Goal: Information Seeking & Learning: Learn about a topic

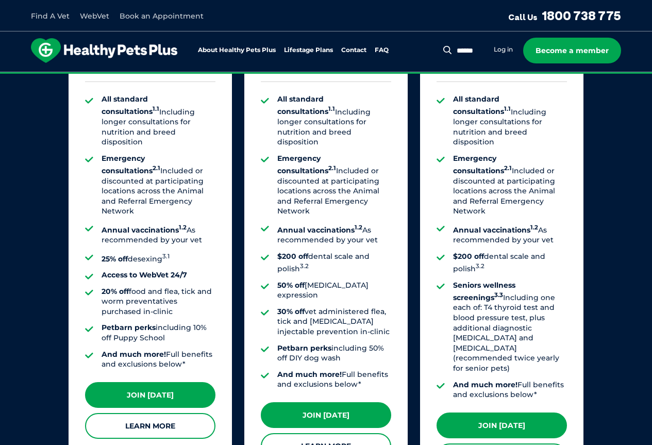
scroll to position [792, 0]
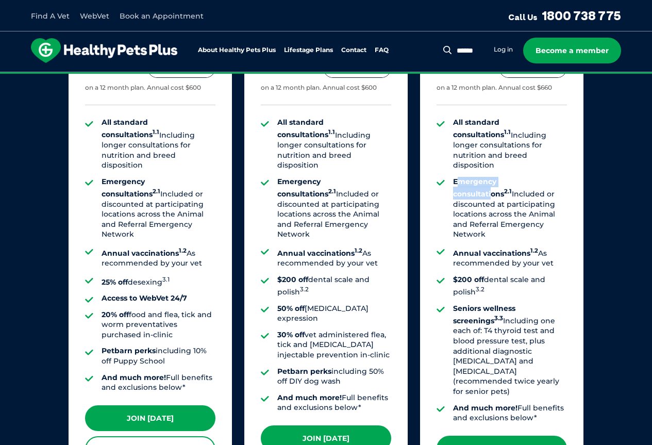
drag, startPoint x: 456, startPoint y: 167, endPoint x: 537, endPoint y: 164, distance: 80.9
click at [512, 177] on strong "Emergency consultations 2.1" at bounding box center [482, 188] width 59 height 22
drag, startPoint x: 481, startPoint y: 233, endPoint x: 537, endPoint y: 232, distance: 56.7
click at [529, 246] on li "Annual vaccinations 1.2 As recommended by your vet" at bounding box center [510, 257] width 114 height 23
drag, startPoint x: 506, startPoint y: 258, endPoint x: 527, endPoint y: 258, distance: 21.1
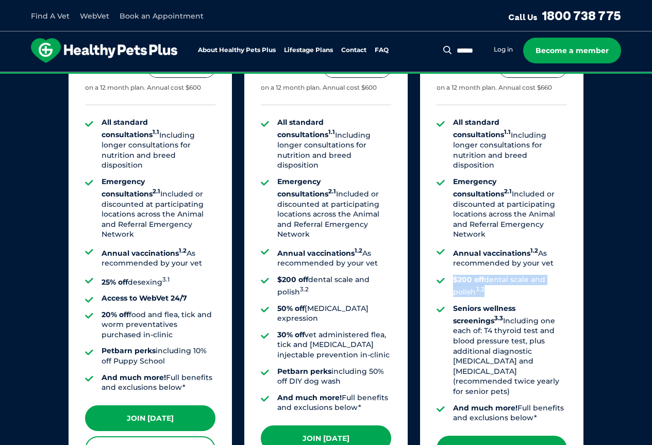
click at [527, 257] on ul "All standard consultations 1.1 Including longer consultations for nutrition and…" at bounding box center [501, 269] width 130 height 305
click at [492, 303] on strong "Seniors wellness screenings 3.3" at bounding box center [484, 314] width 62 height 22
drag, startPoint x: 469, startPoint y: 277, endPoint x: 485, endPoint y: 293, distance: 23.3
click at [498, 303] on strong "Seniors wellness screenings 3.3" at bounding box center [484, 314] width 62 height 22
click at [522, 303] on li "Seniors wellness screenings 3.3 Including one each of: T4 thyroid test and bloo…" at bounding box center [510, 349] width 114 height 93
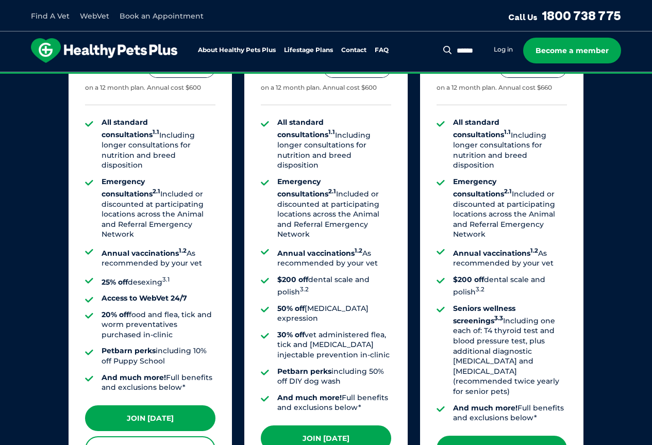
click at [455, 283] on ul "All standard consultations 1.1 Including longer consultations for nutrition and…" at bounding box center [501, 269] width 130 height 305
drag, startPoint x: 466, startPoint y: 281, endPoint x: 469, endPoint y: 290, distance: 9.3
click at [469, 303] on strong "Seniors wellness screenings 3.3" at bounding box center [484, 314] width 62 height 22
click at [565, 275] on li "$200 off dental scale and polish 3.2" at bounding box center [510, 286] width 114 height 23
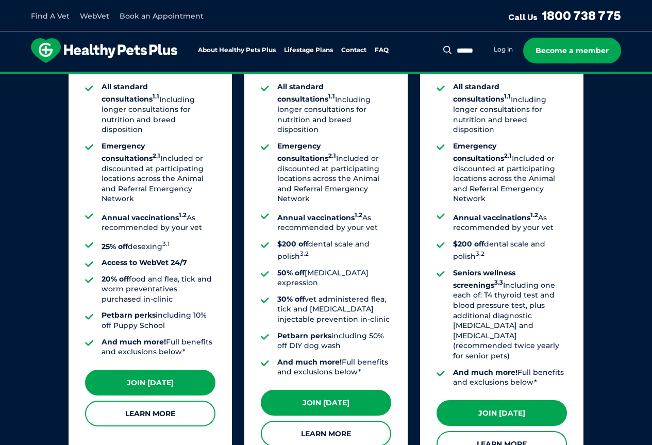
scroll to position [895, 0]
